Goal: Information Seeking & Learning: Learn about a topic

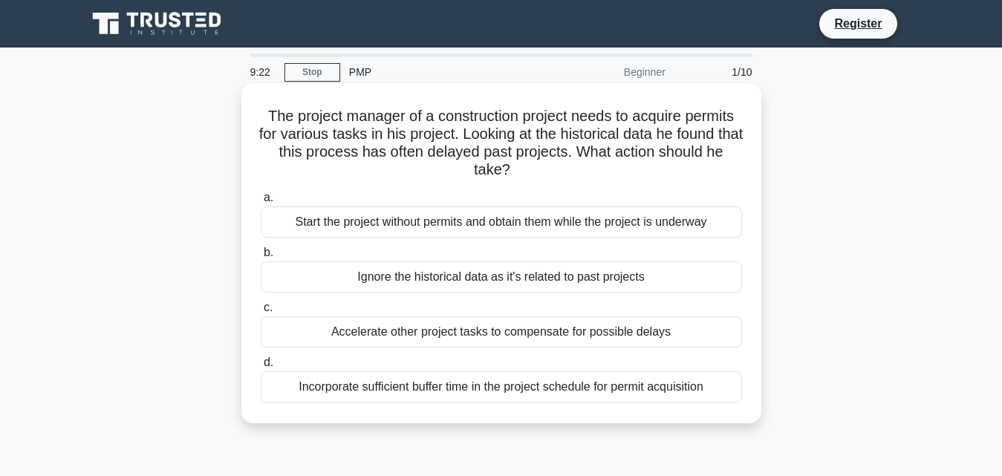
click at [303, 215] on div "Start the project without permits and obtain them while the project is underway" at bounding box center [501, 221] width 481 height 31
click at [261, 203] on input "a. Start the project without permits and obtain them while the project is under…" at bounding box center [261, 198] width 0 height 10
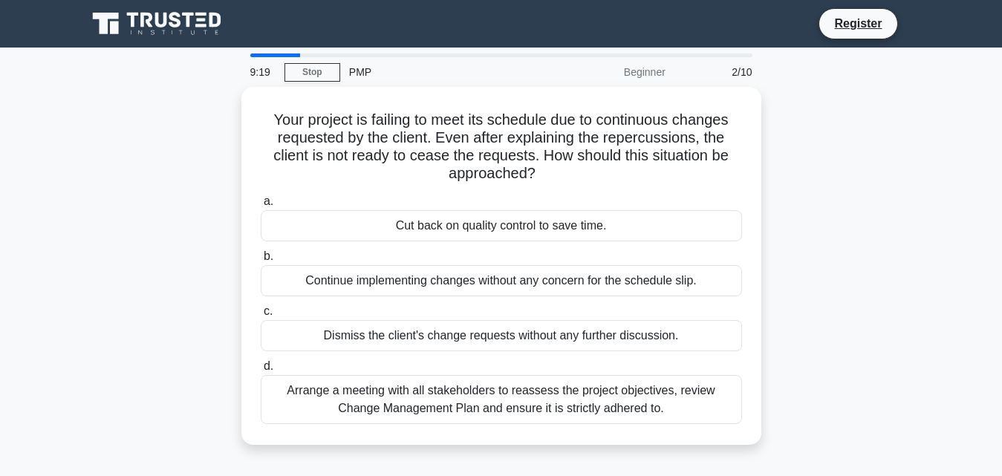
click at [303, 215] on div "Cut back on quality control to save time." at bounding box center [501, 225] width 481 height 31
click at [261, 206] on input "a. Cut back on quality control to save time." at bounding box center [261, 202] width 0 height 10
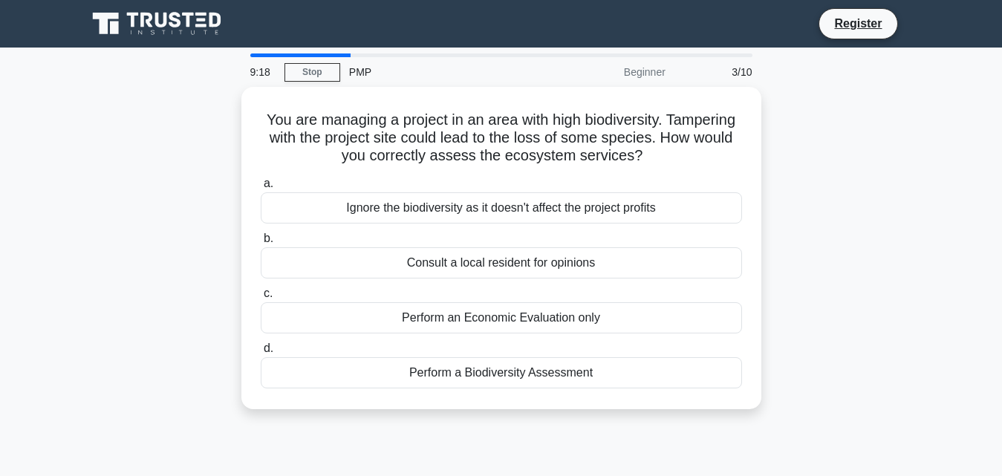
click at [303, 215] on div "Ignore the biodiversity as it doesn't affect the project profits" at bounding box center [501, 207] width 481 height 31
click at [261, 189] on input "a. Ignore the biodiversity as it doesn't affect the project profits" at bounding box center [261, 184] width 0 height 10
